Goal: Check status: Check status

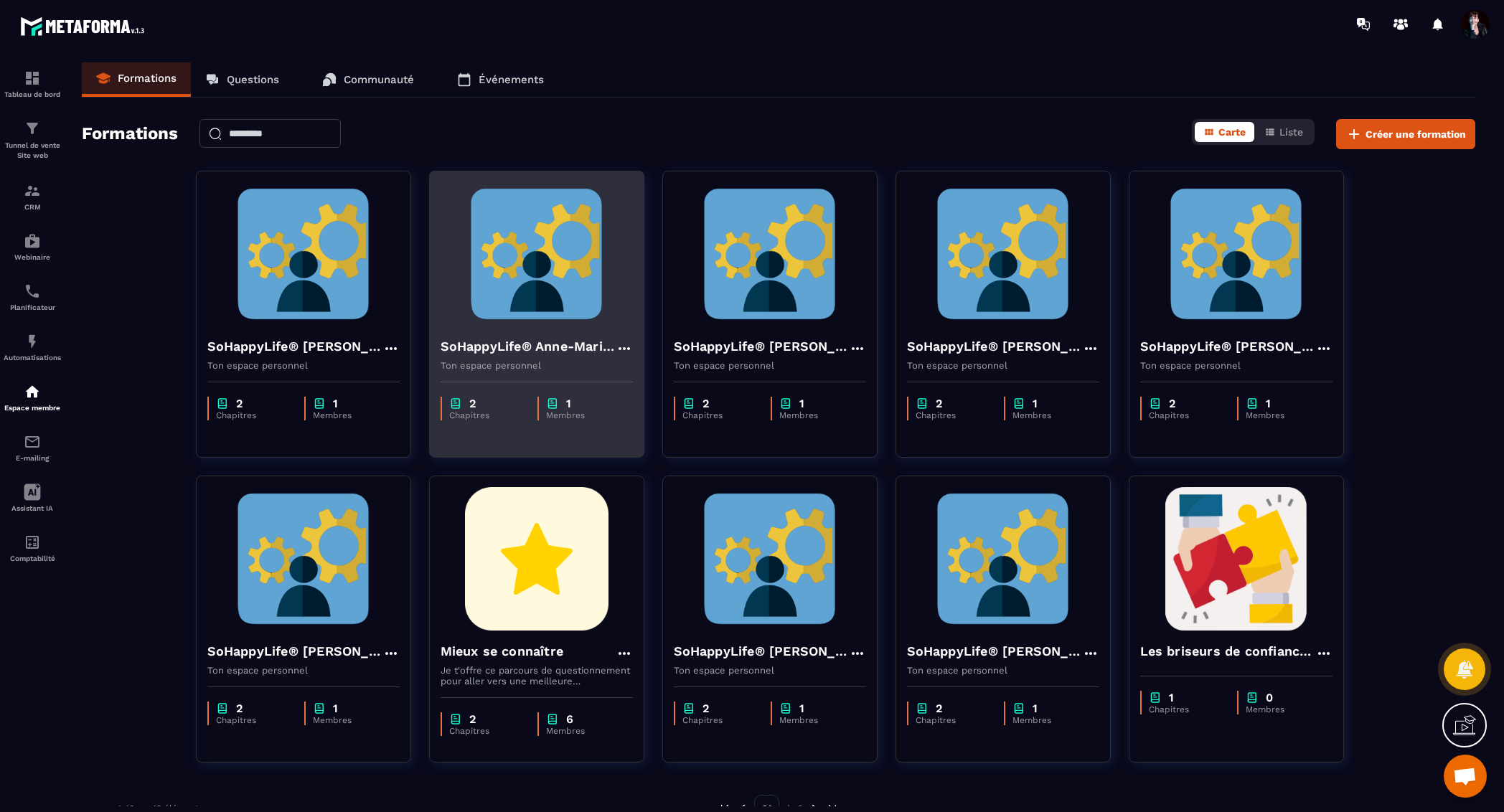
click at [543, 273] on img at bounding box center [536, 254] width 193 height 143
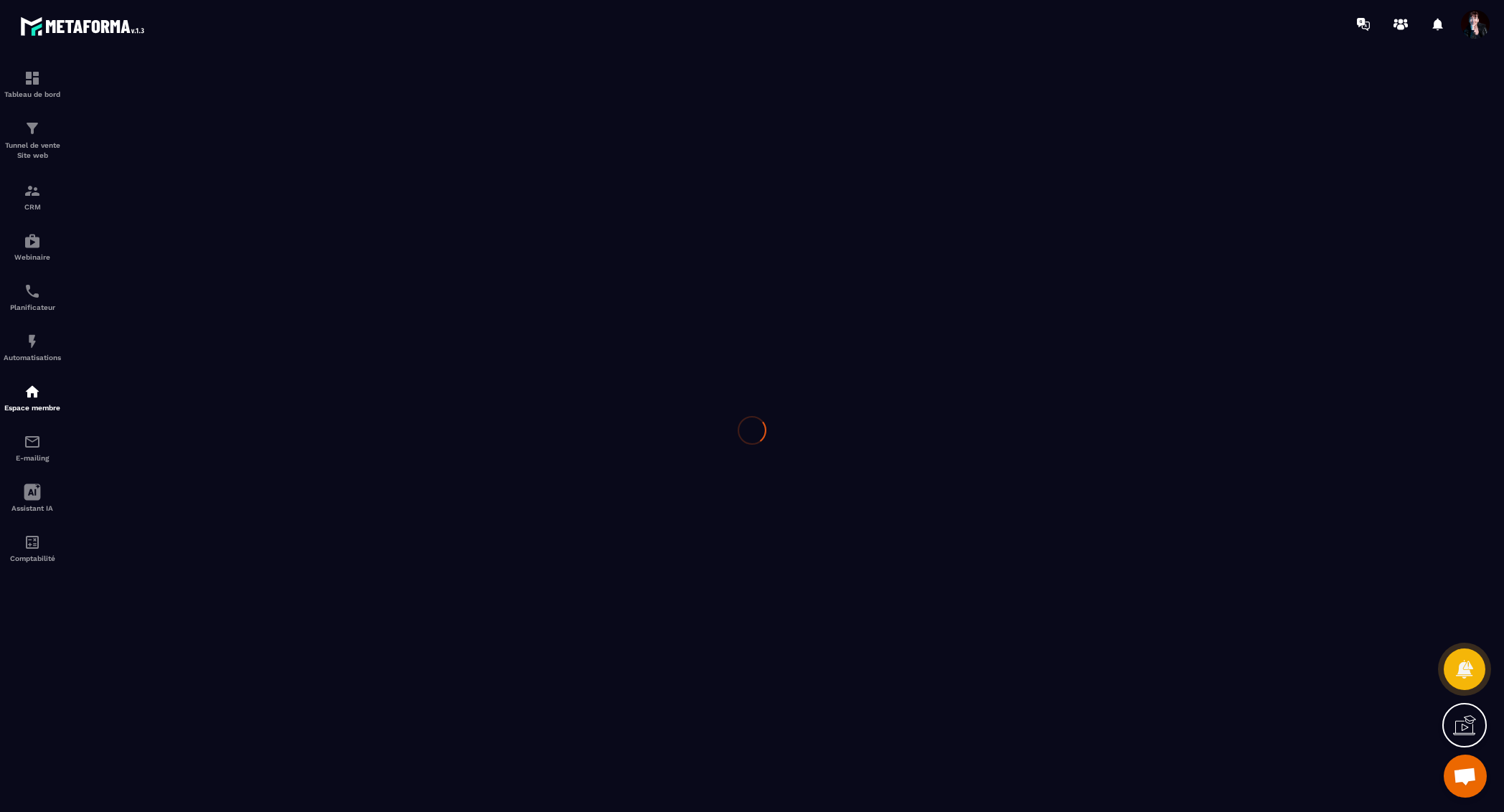
scroll to position [17358, 0]
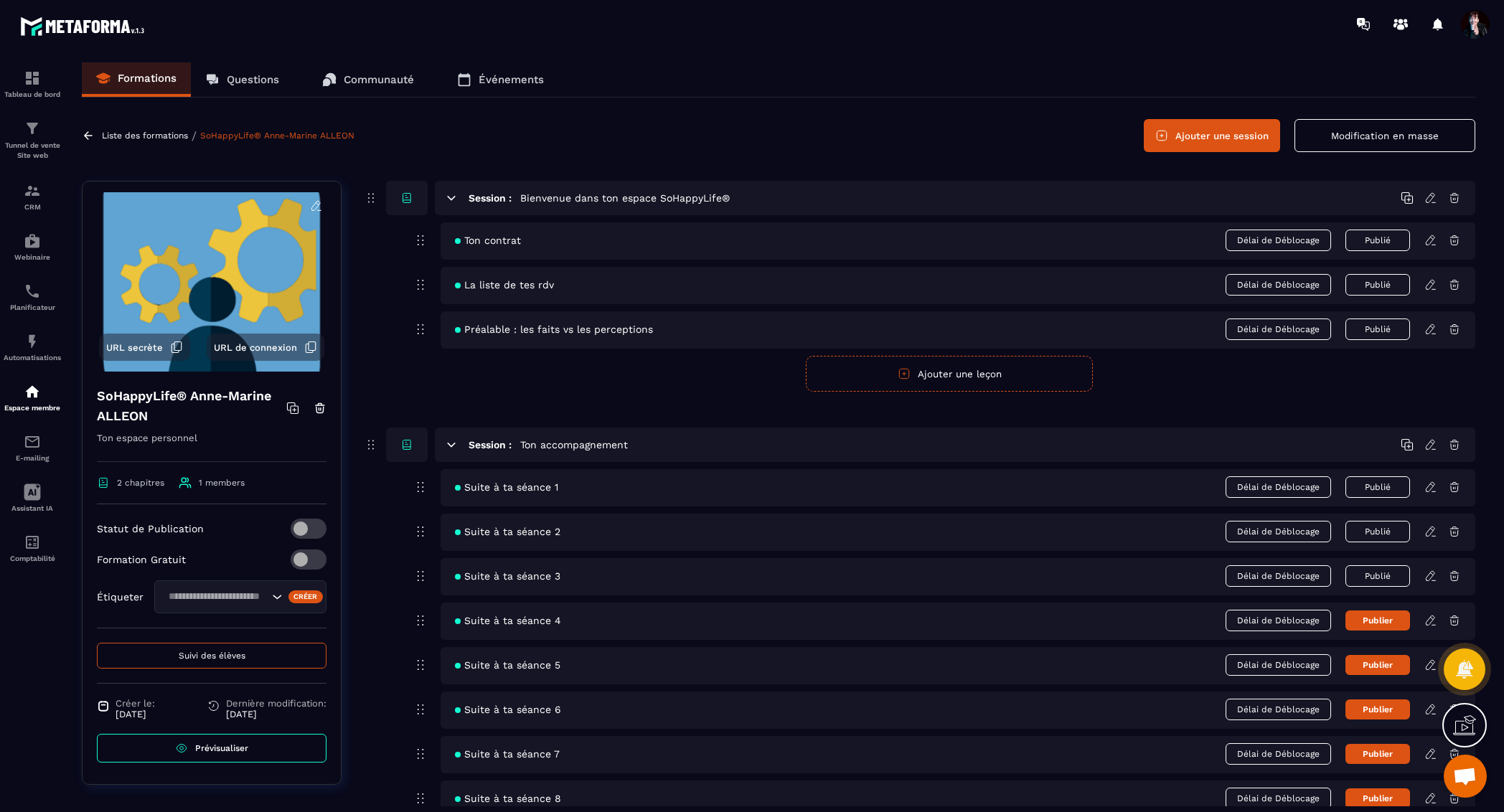
click at [246, 657] on button "Suivi des élèves" at bounding box center [211, 655] width 229 height 26
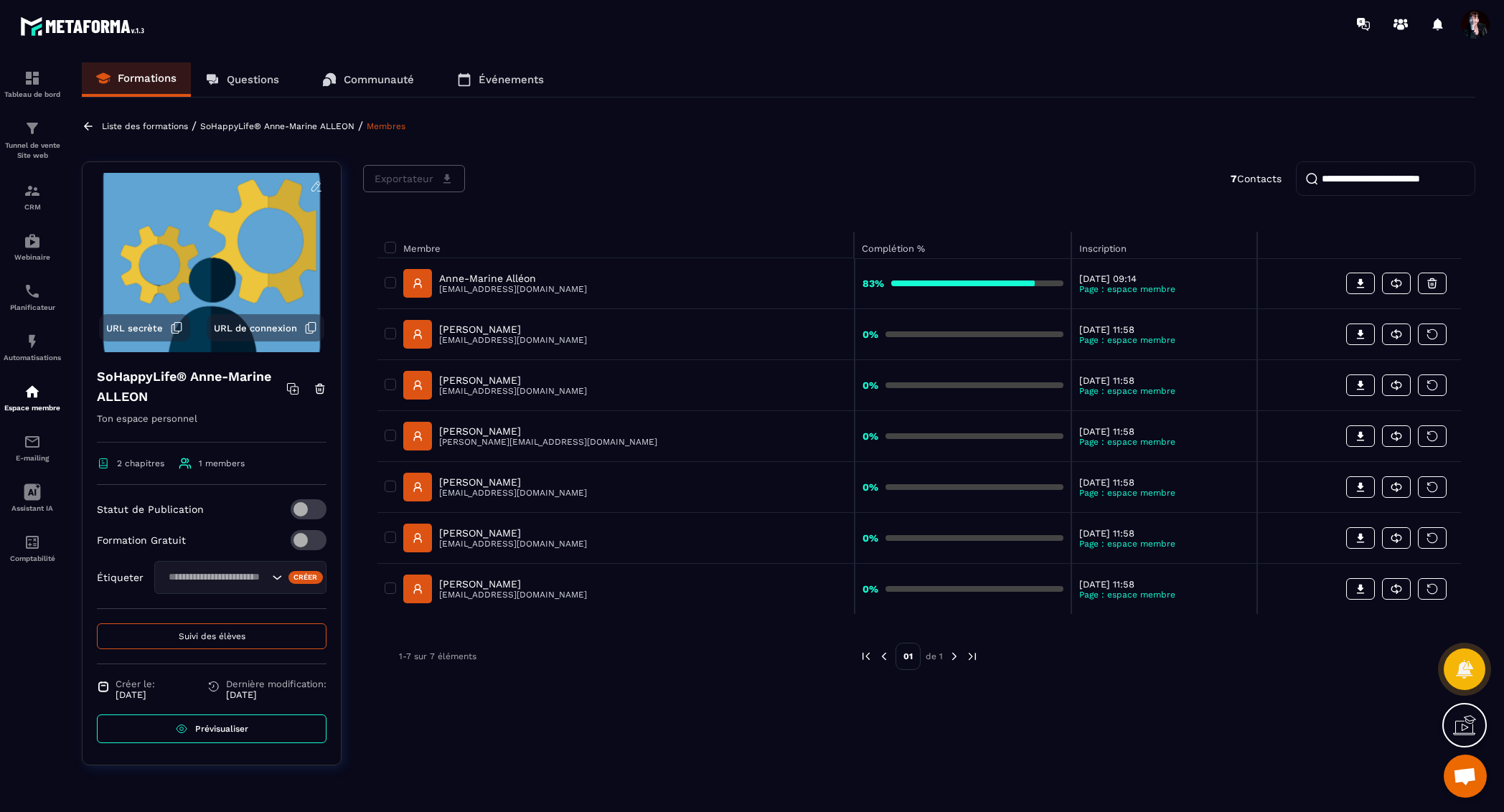
click at [509, 269] on link "Anne-Marine Alléon [EMAIL_ADDRESS][DOMAIN_NAME]" at bounding box center [496, 284] width 184 height 29
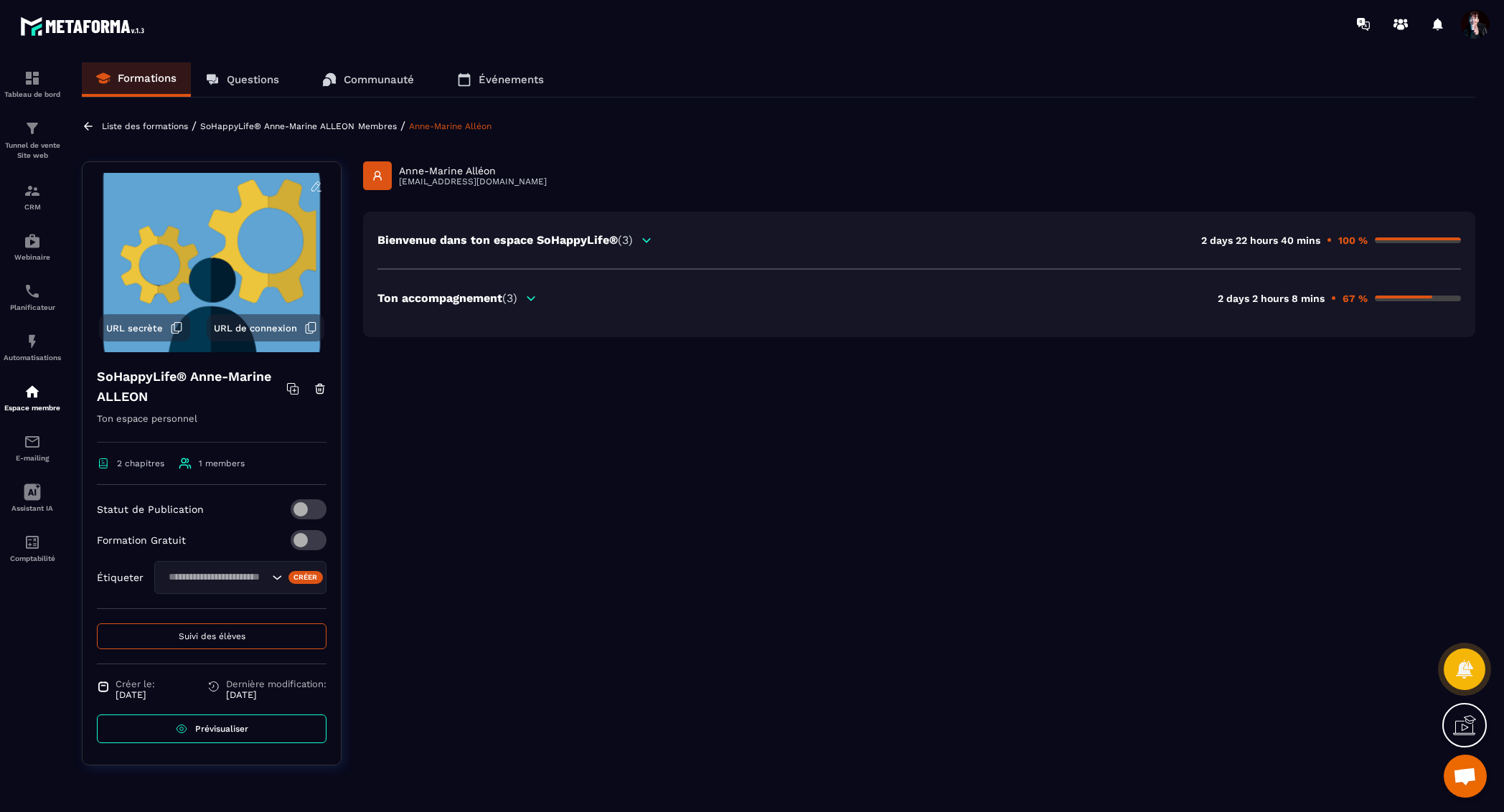
click at [530, 297] on icon at bounding box center [530, 298] width 13 height 13
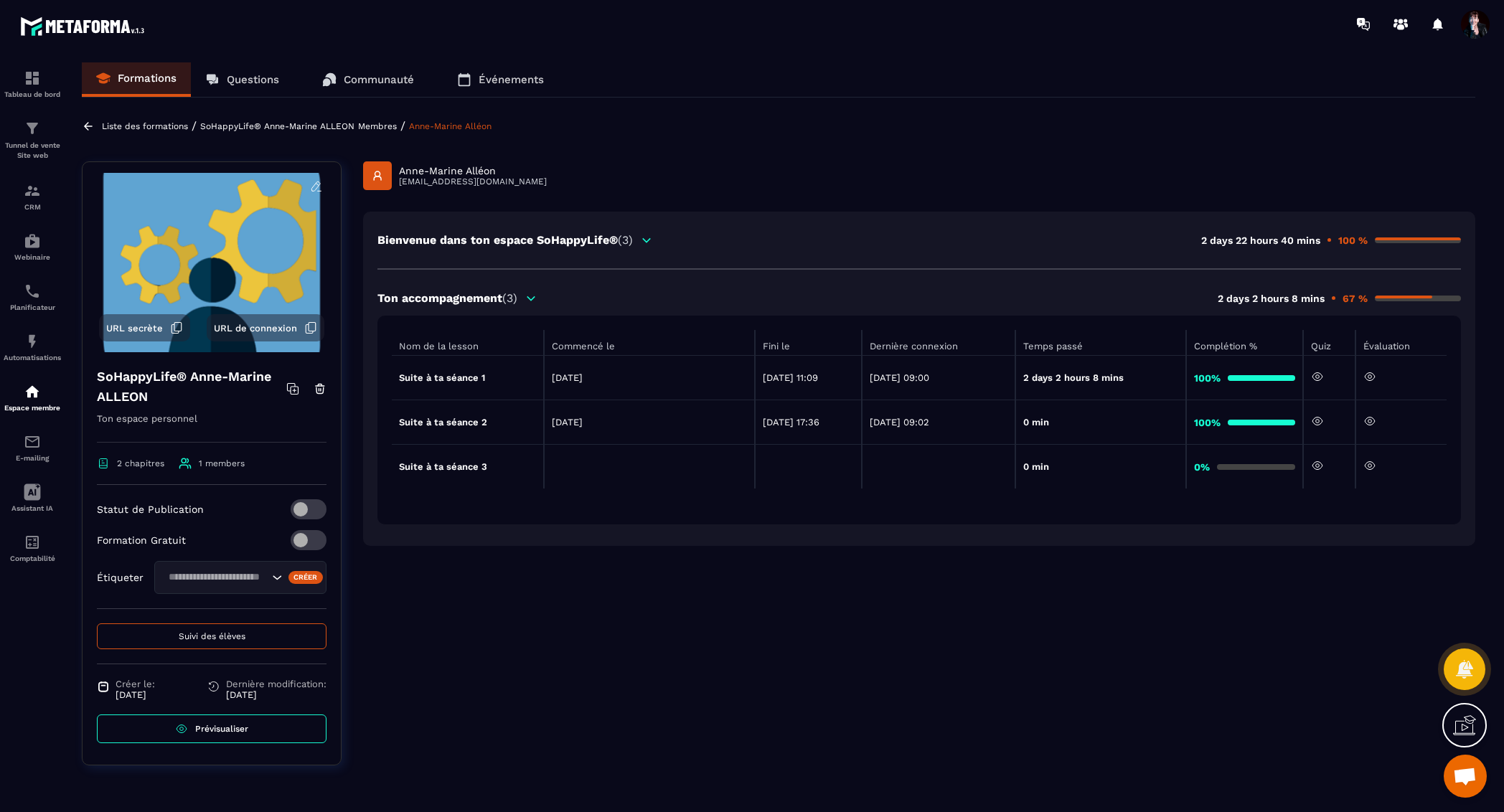
click at [1376, 462] on icon at bounding box center [1369, 466] width 13 height 13
click at [1375, 467] on icon at bounding box center [1369, 466] width 13 height 13
click at [157, 130] on p "Liste des formations" at bounding box center [144, 126] width 86 height 10
